Goal: Find specific page/section: Find specific page/section

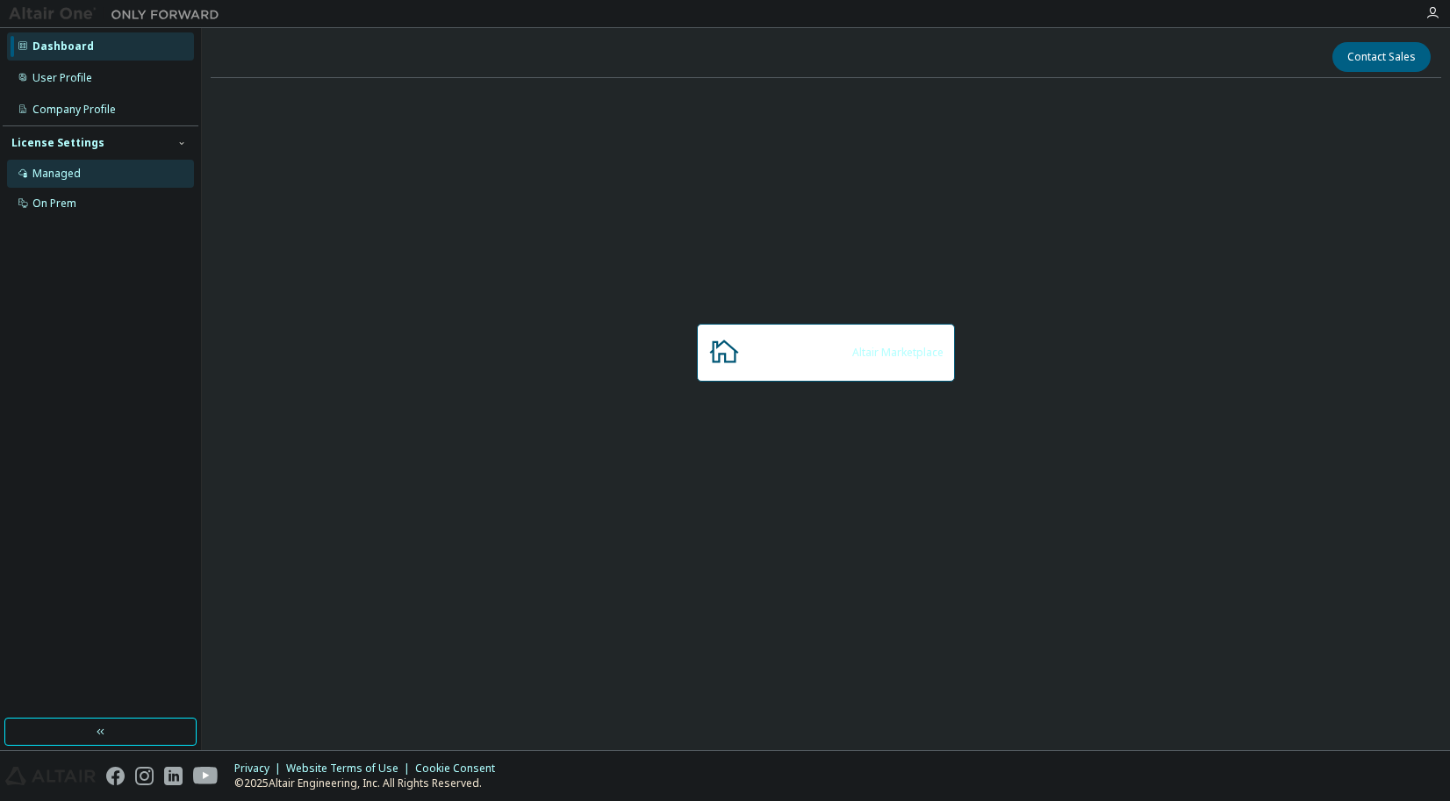
click at [88, 173] on div "Managed" at bounding box center [100, 174] width 187 height 28
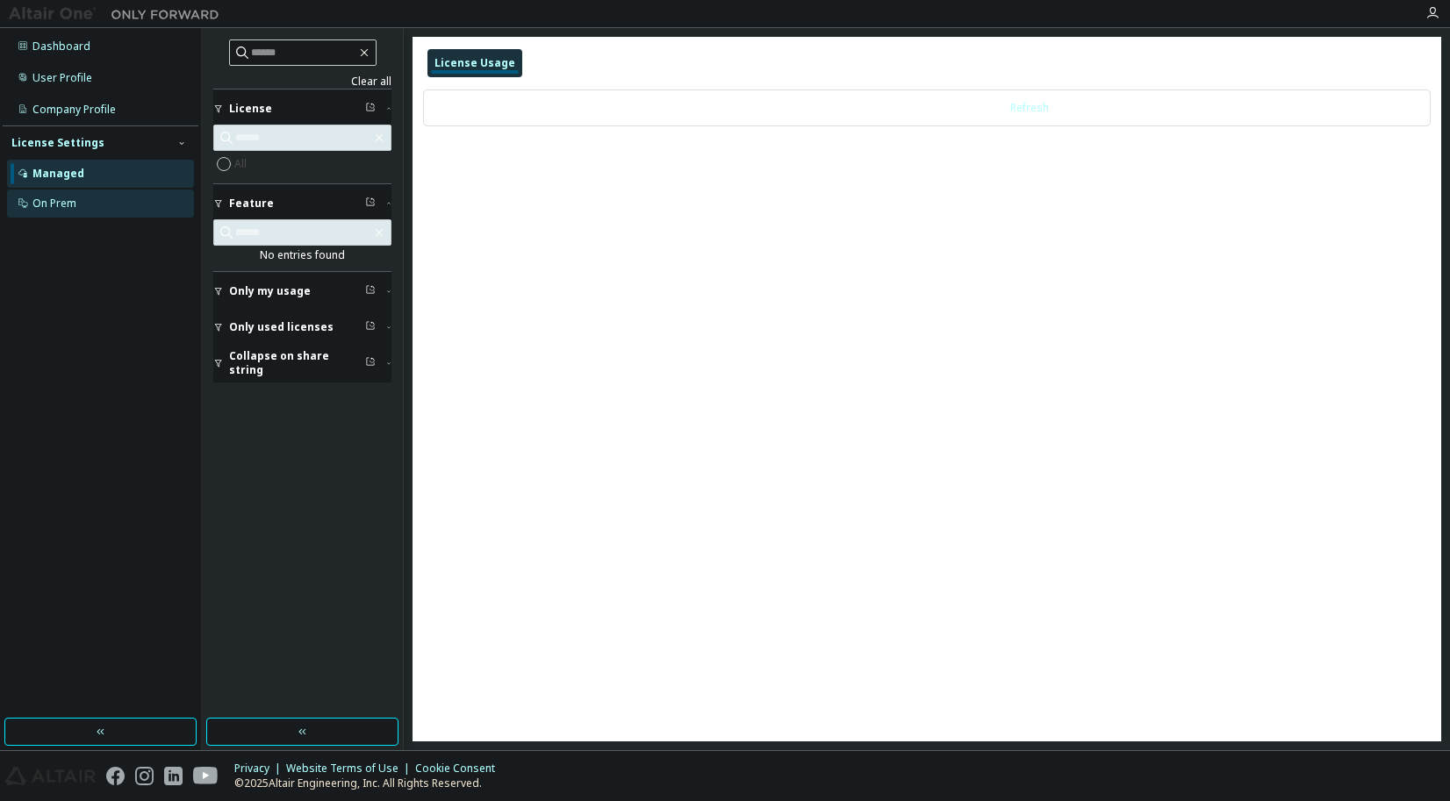
click at [102, 202] on div "On Prem" at bounding box center [100, 204] width 187 height 28
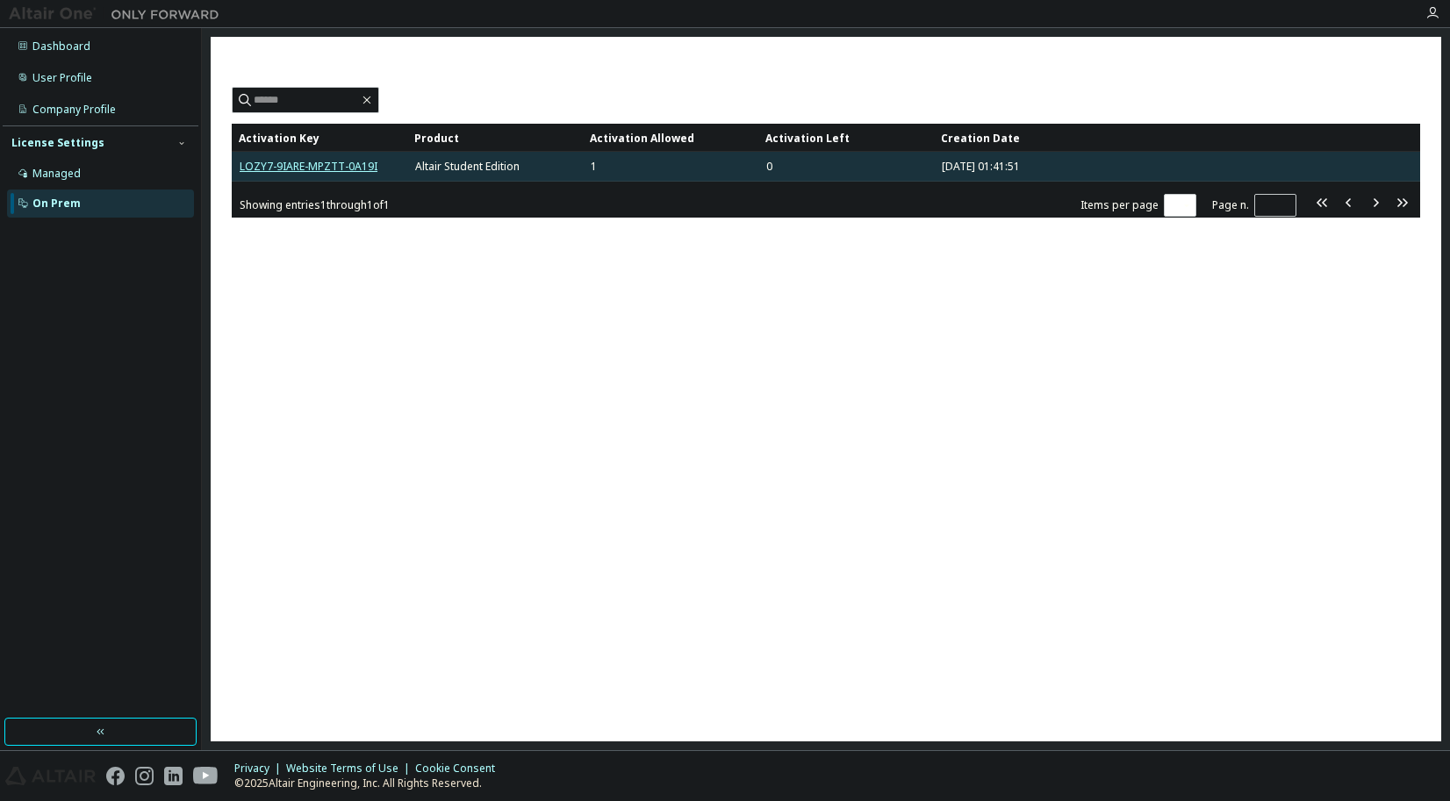
click at [336, 170] on link "LOZY7-9IARE-MPZTT-0A19I" at bounding box center [309, 166] width 138 height 15
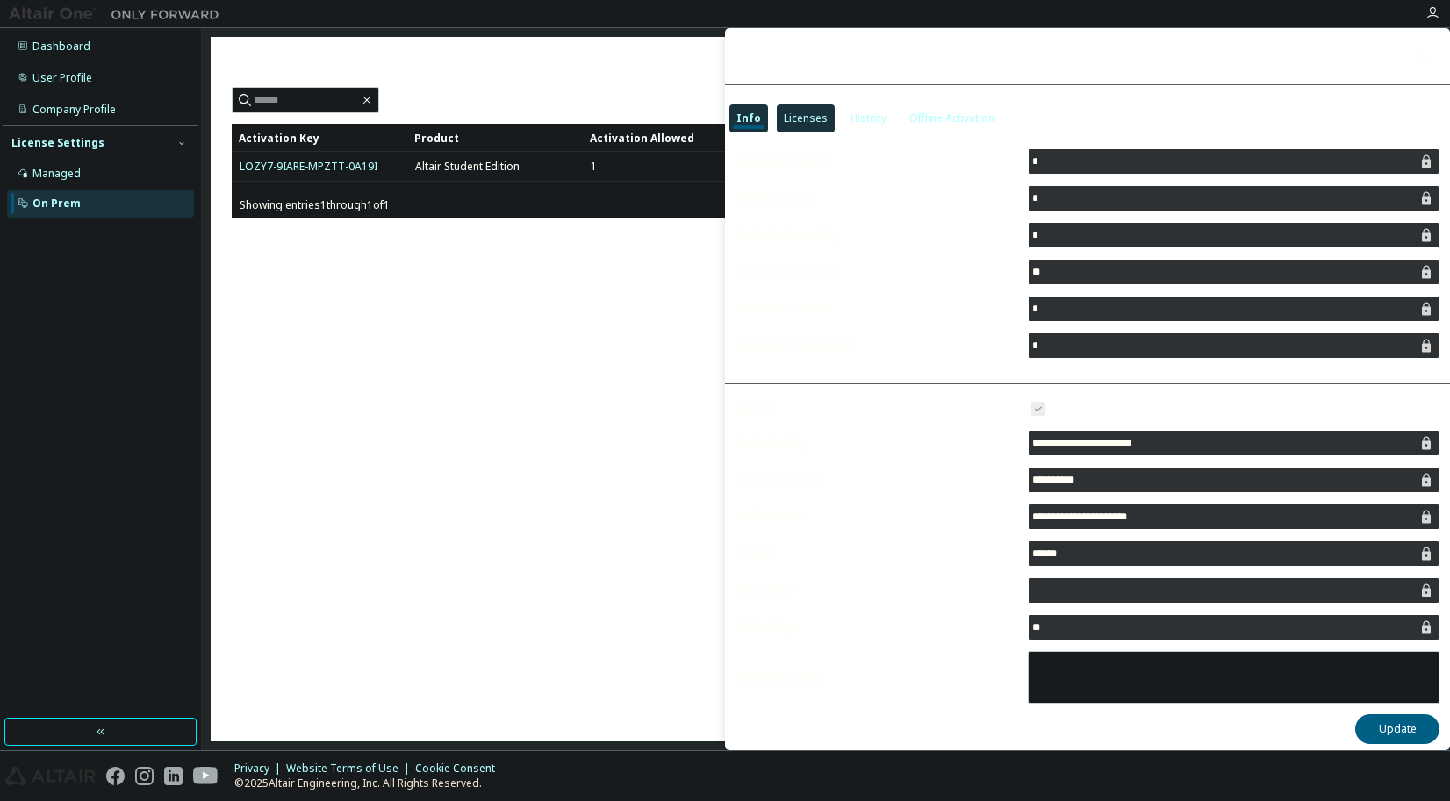
click at [803, 125] on div "Licenses" at bounding box center [806, 118] width 44 height 14
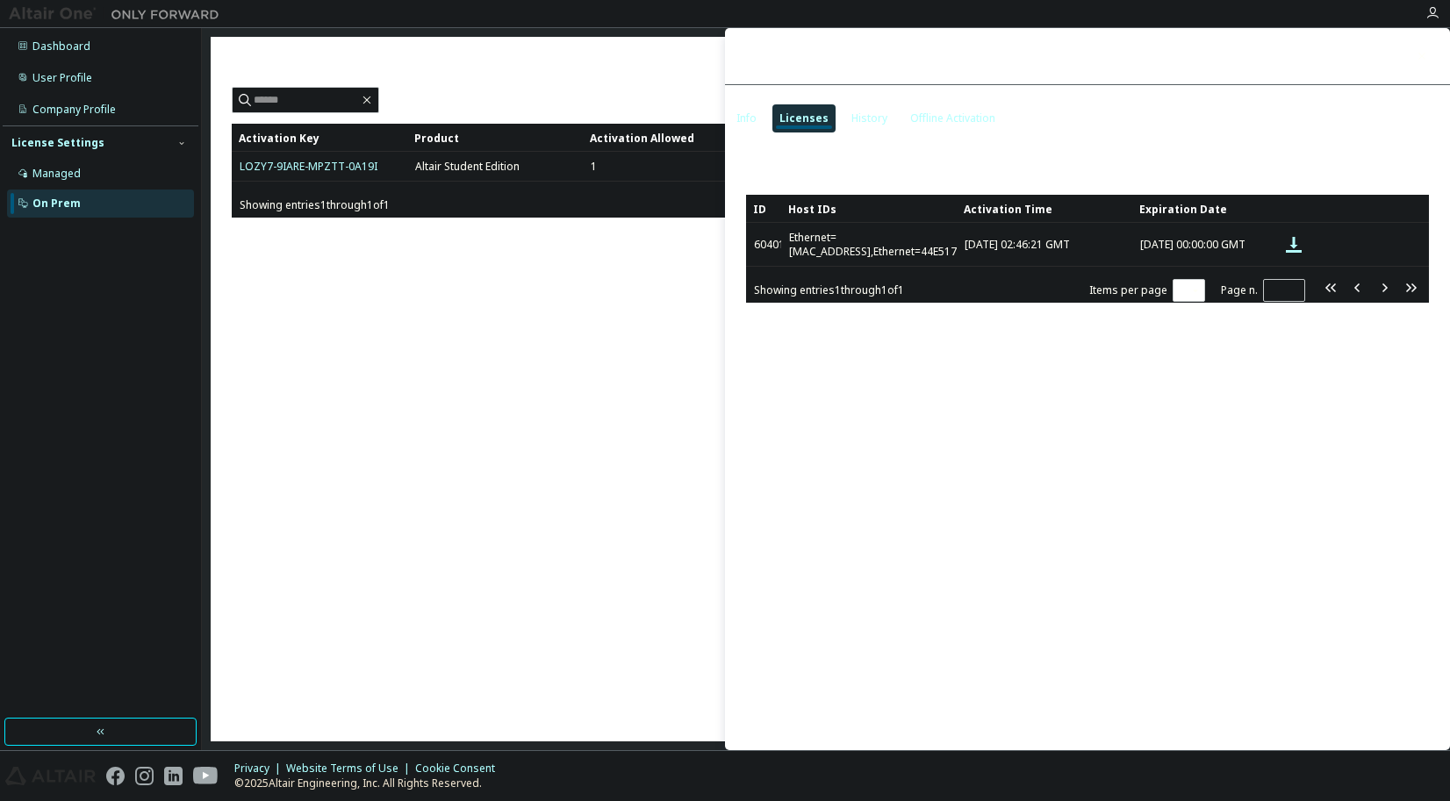
drag, startPoint x: 1003, startPoint y: 763, endPoint x: 983, endPoint y: 778, distance: 24.6
click at [1003, 763] on div "Privacy Website Terms of Use Cookie Consent © 2025 Altair Engineering, Inc. All…" at bounding box center [725, 776] width 1450 height 50
click at [1416, 49] on icon "button" at bounding box center [1422, 56] width 12 height 14
